Goal: Check status

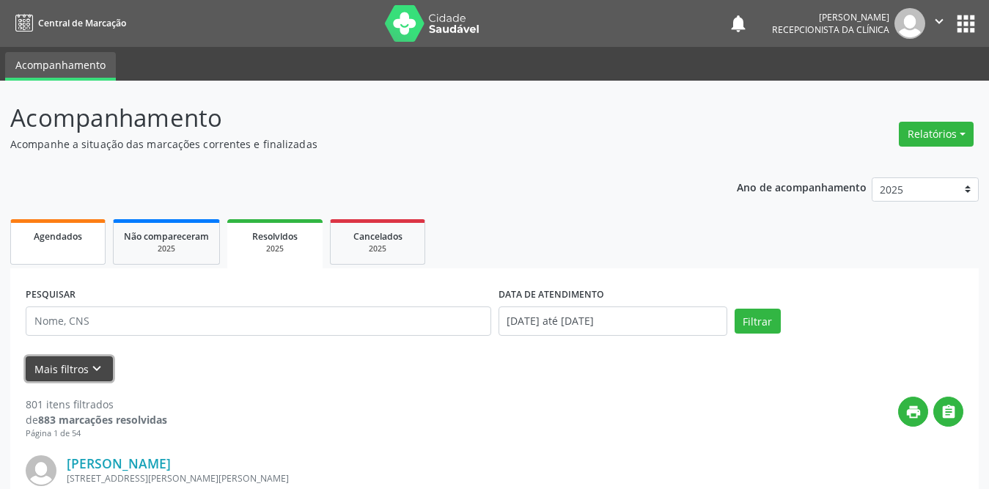
click at [96, 367] on icon "keyboard_arrow_down" at bounding box center [97, 369] width 16 height 16
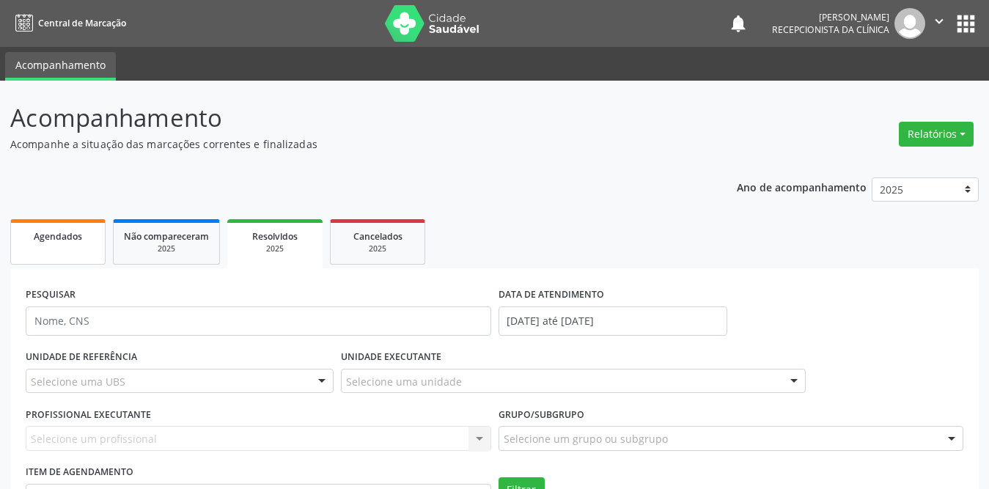
scroll to position [220, 0]
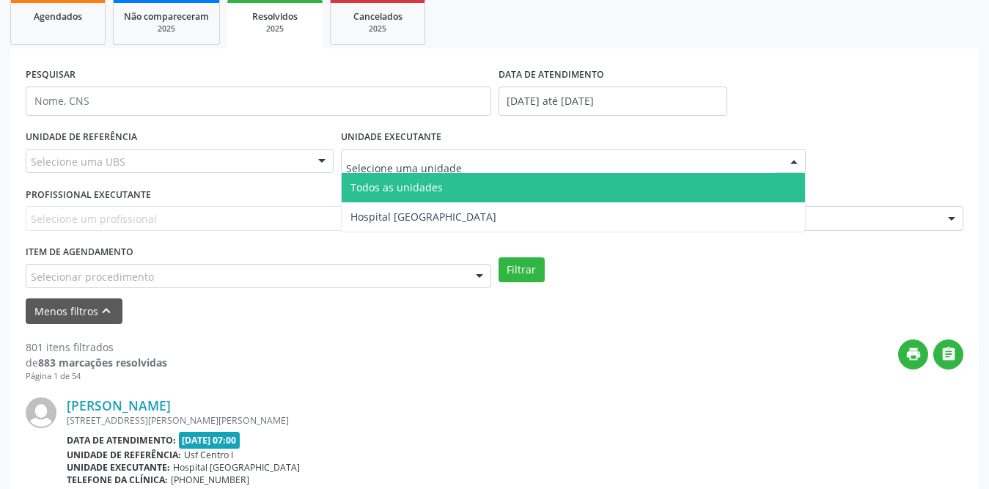
click at [356, 162] on input "text" at bounding box center [561, 168] width 431 height 29
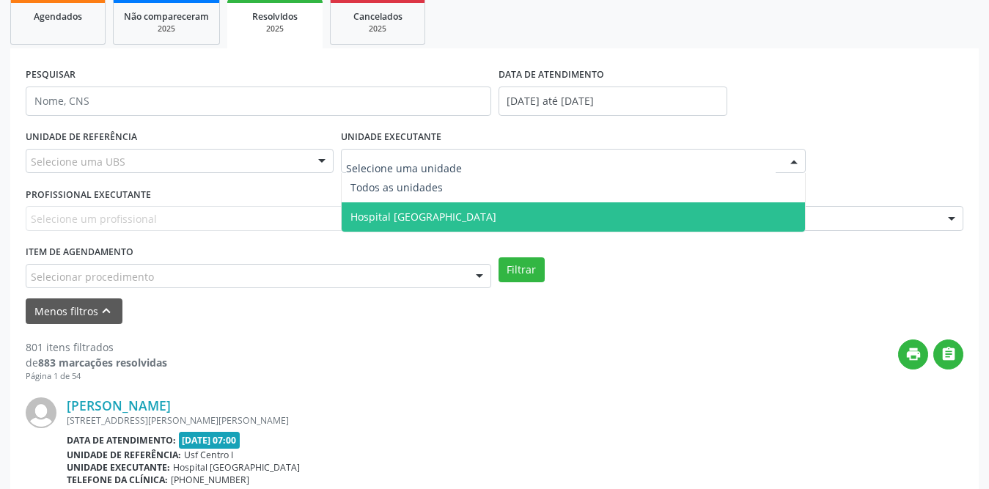
click at [369, 217] on span "Hospital [GEOGRAPHIC_DATA]" at bounding box center [424, 217] width 146 height 14
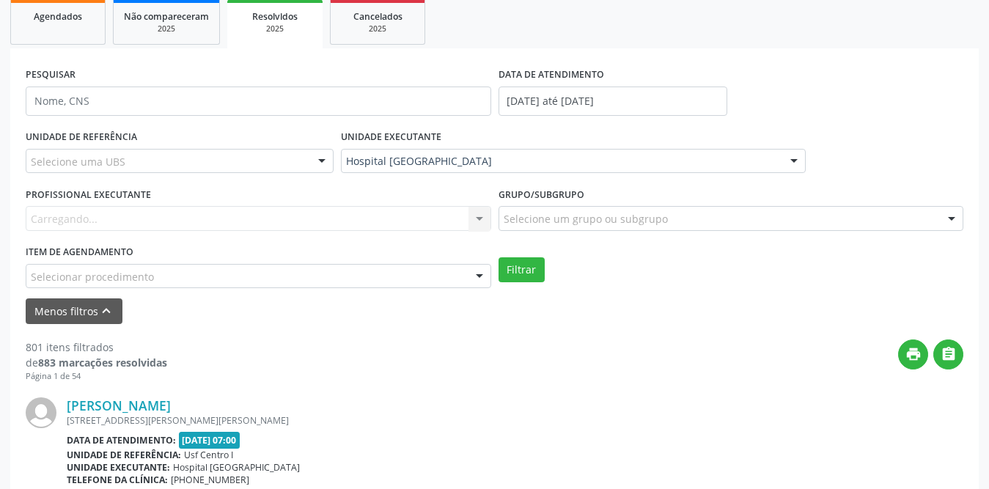
click at [214, 220] on div "Carregando... Nenhum resultado encontrado para: " " Não há nenhuma opção para s…" at bounding box center [259, 218] width 466 height 25
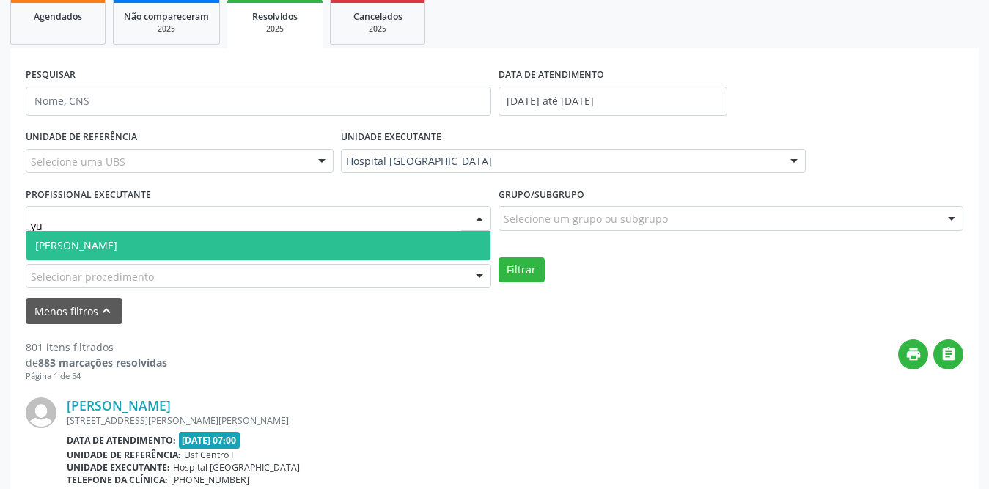
type input "yur"
click at [202, 240] on span "[PERSON_NAME]" at bounding box center [258, 245] width 464 height 29
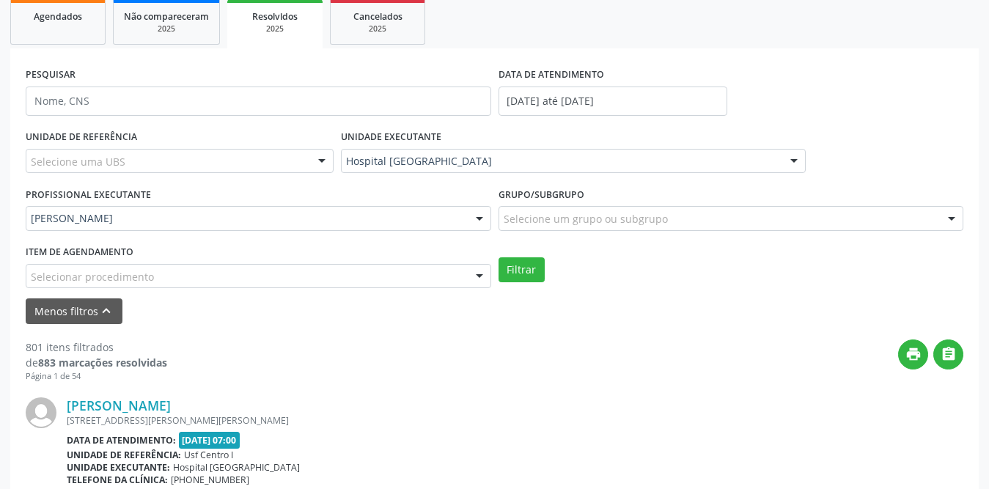
click at [251, 155] on div "Selecione uma UBS" at bounding box center [180, 161] width 308 height 25
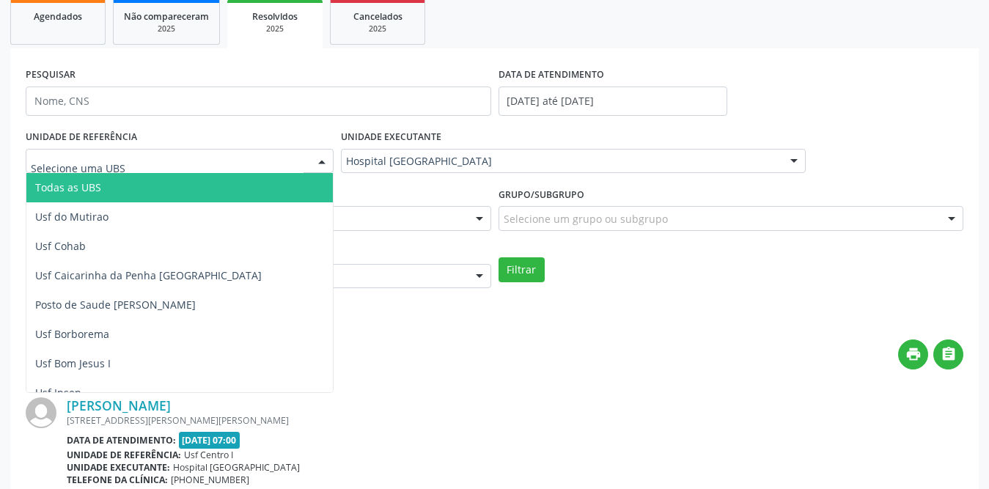
click at [103, 190] on span "Todas as UBS" at bounding box center [206, 187] width 360 height 29
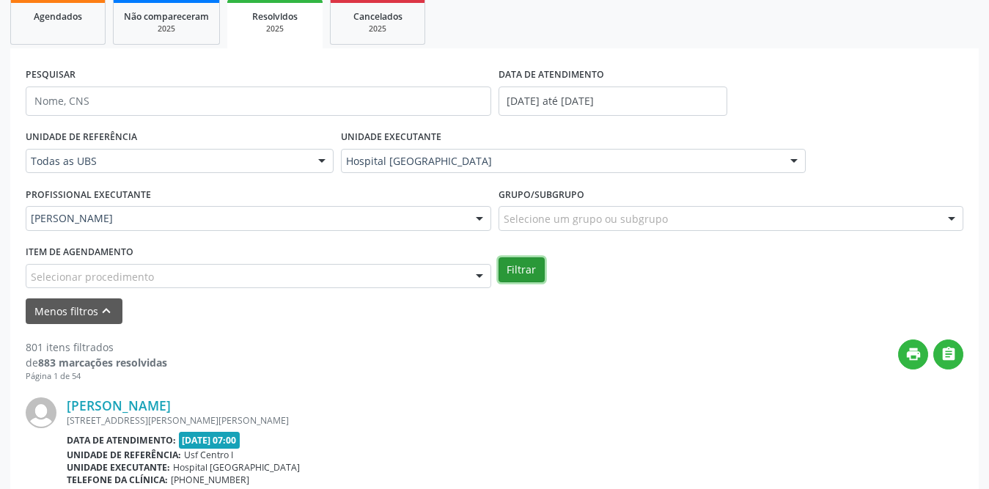
click at [530, 271] on button "Filtrar" at bounding box center [522, 269] width 46 height 25
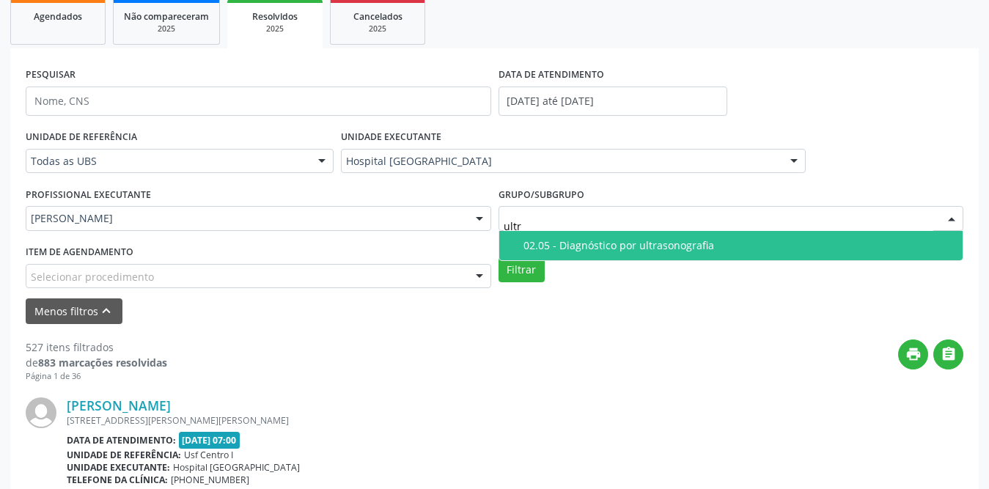
type input "ultra"
click at [600, 242] on div "02.05 - Diagnóstico por ultrasonografia" at bounding box center [739, 246] width 431 height 12
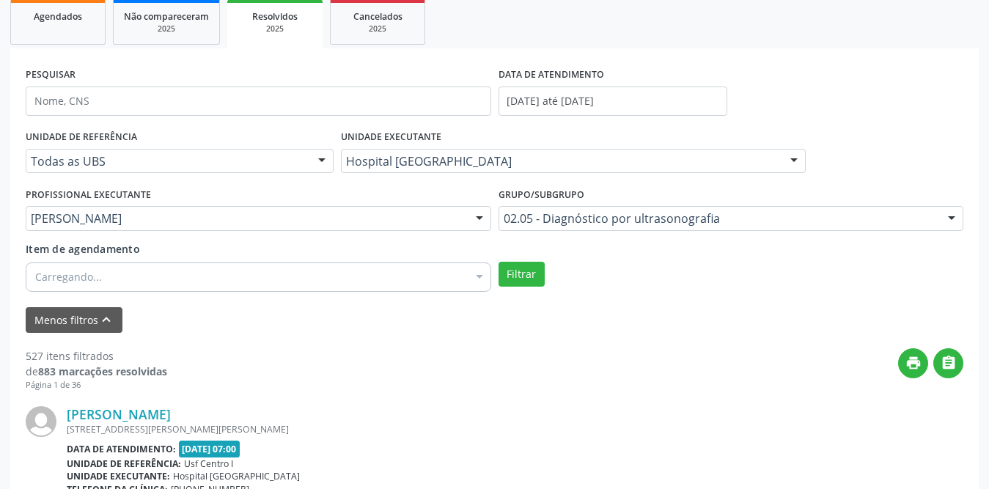
click at [593, 317] on form "PESQUISAR DATA DE ATENDIMENTO [DATE] até [DATE] UNIDADE DE REFERÊNCIA Todas as …" at bounding box center [495, 198] width 938 height 269
click at [519, 274] on button "Filtrar" at bounding box center [522, 274] width 46 height 25
click at [618, 96] on input "[DATE] até [DATE]" at bounding box center [613, 101] width 229 height 29
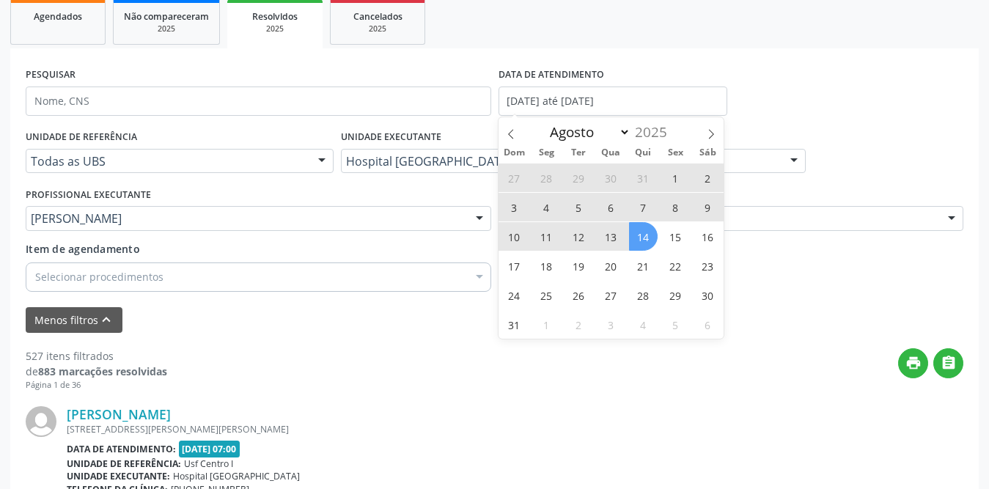
click at [670, 175] on span "1" at bounding box center [676, 178] width 29 height 29
type input "[DATE]"
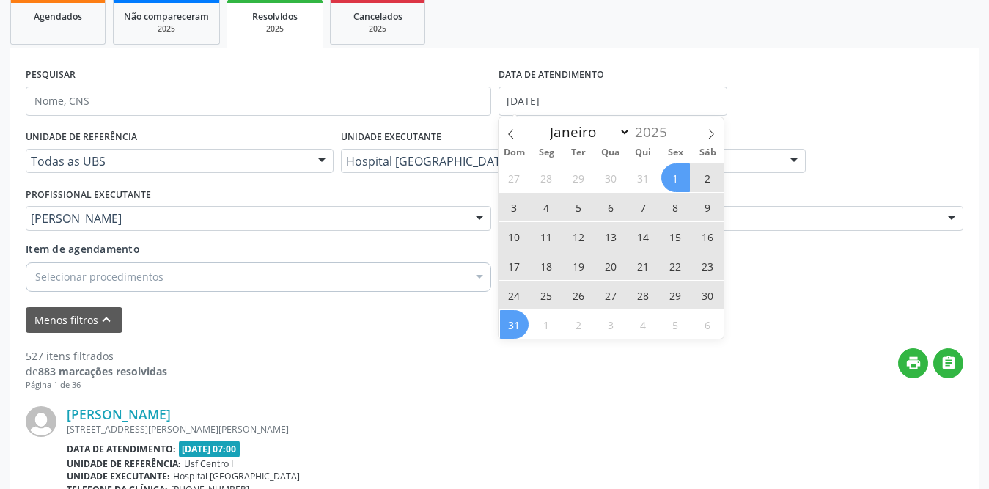
click at [512, 324] on span "31" at bounding box center [514, 324] width 29 height 29
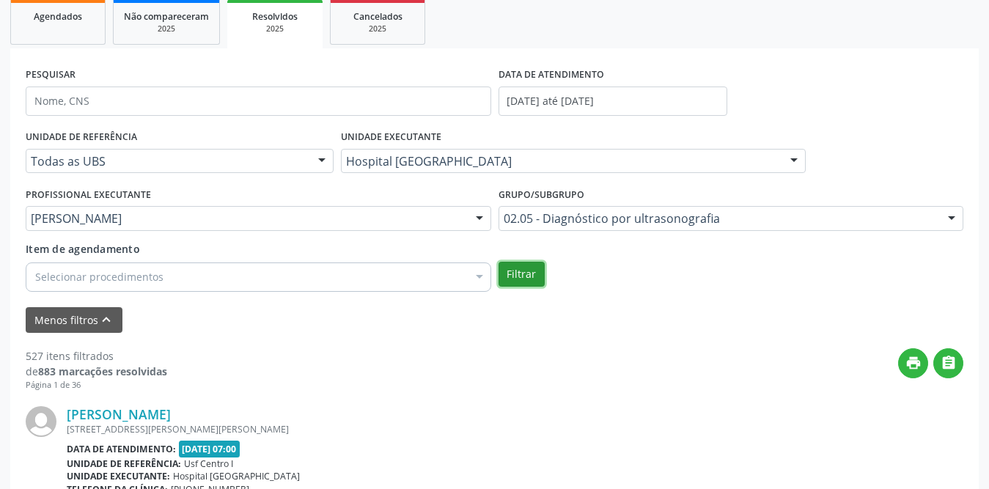
click at [531, 271] on button "Filtrar" at bounding box center [522, 274] width 46 height 25
